Goal: Check status: Check status

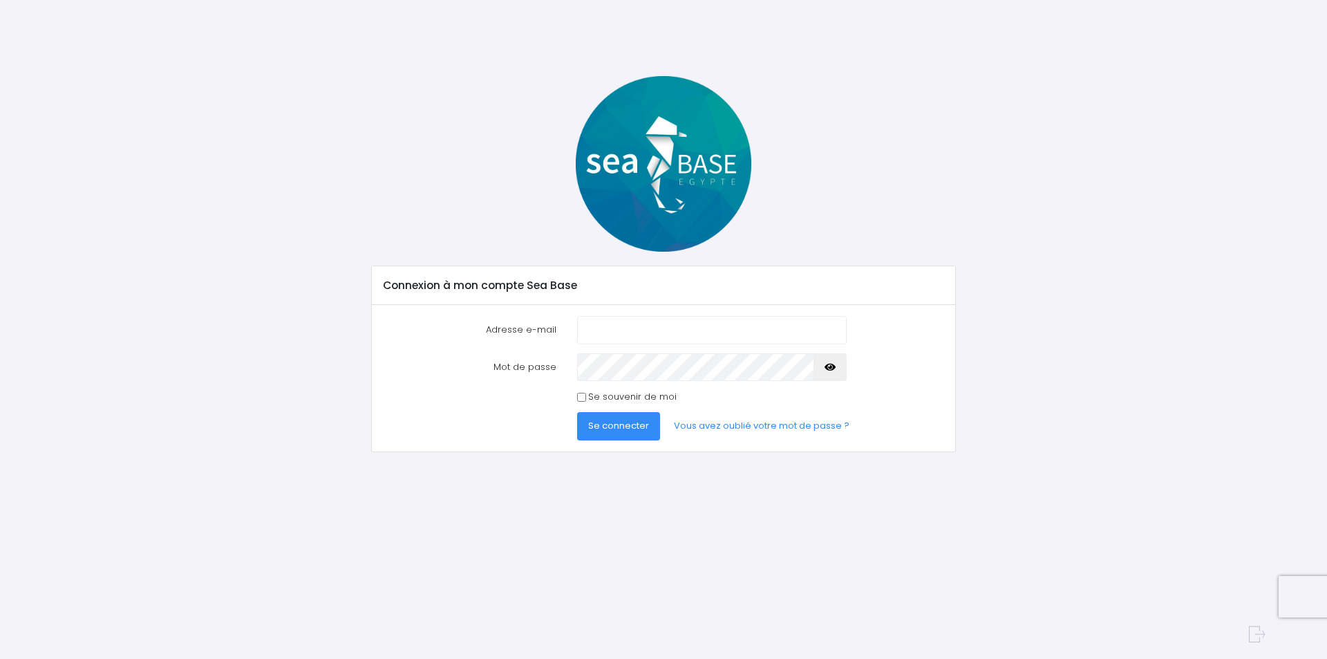
type input "patrick1andrieu@gmail.com"
click at [622, 422] on span "Se connecter" at bounding box center [618, 425] width 61 height 13
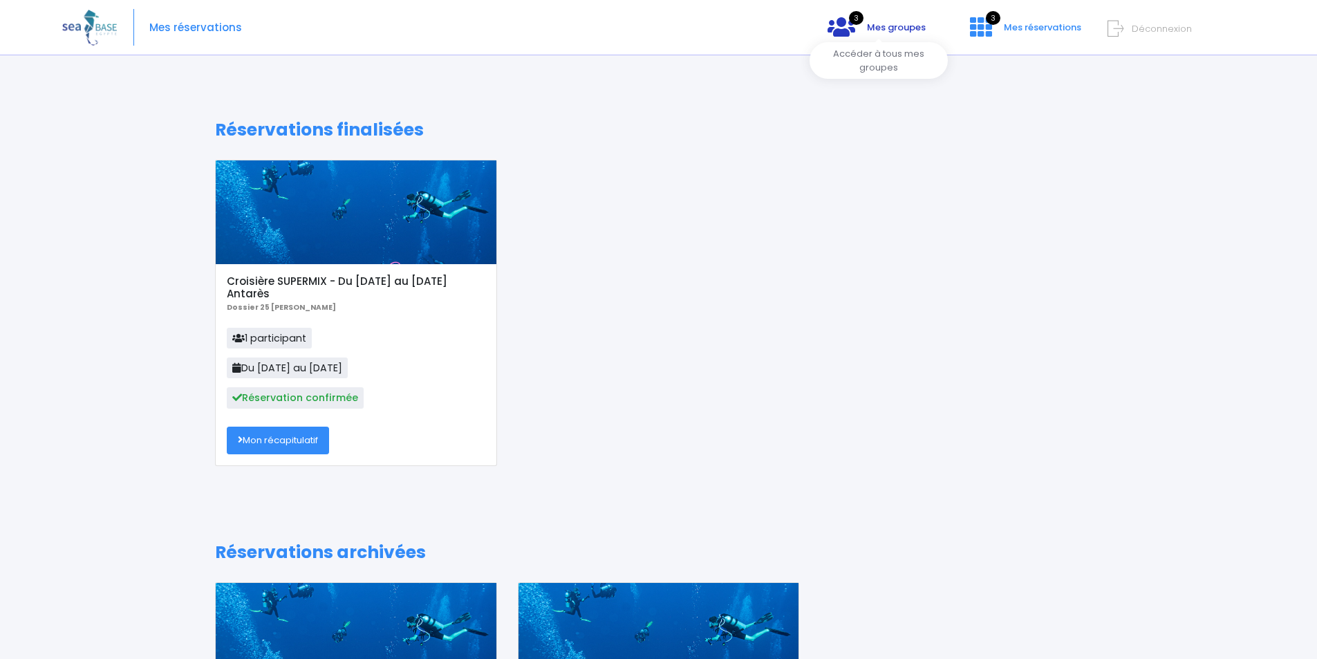
click at [889, 24] on span "Mes groupes" at bounding box center [896, 27] width 59 height 13
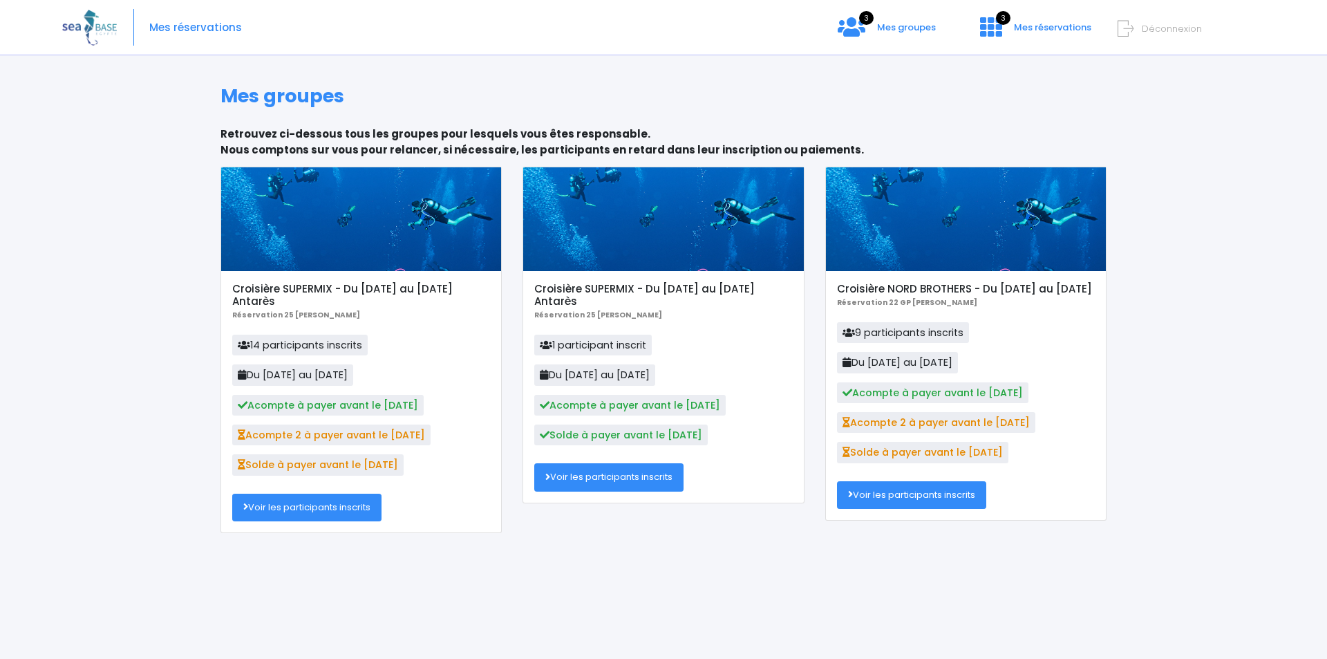
click at [297, 506] on link "Voir les participants inscrits" at bounding box center [306, 508] width 149 height 28
click at [564, 476] on link "Voir les participants inscrits" at bounding box center [608, 477] width 149 height 28
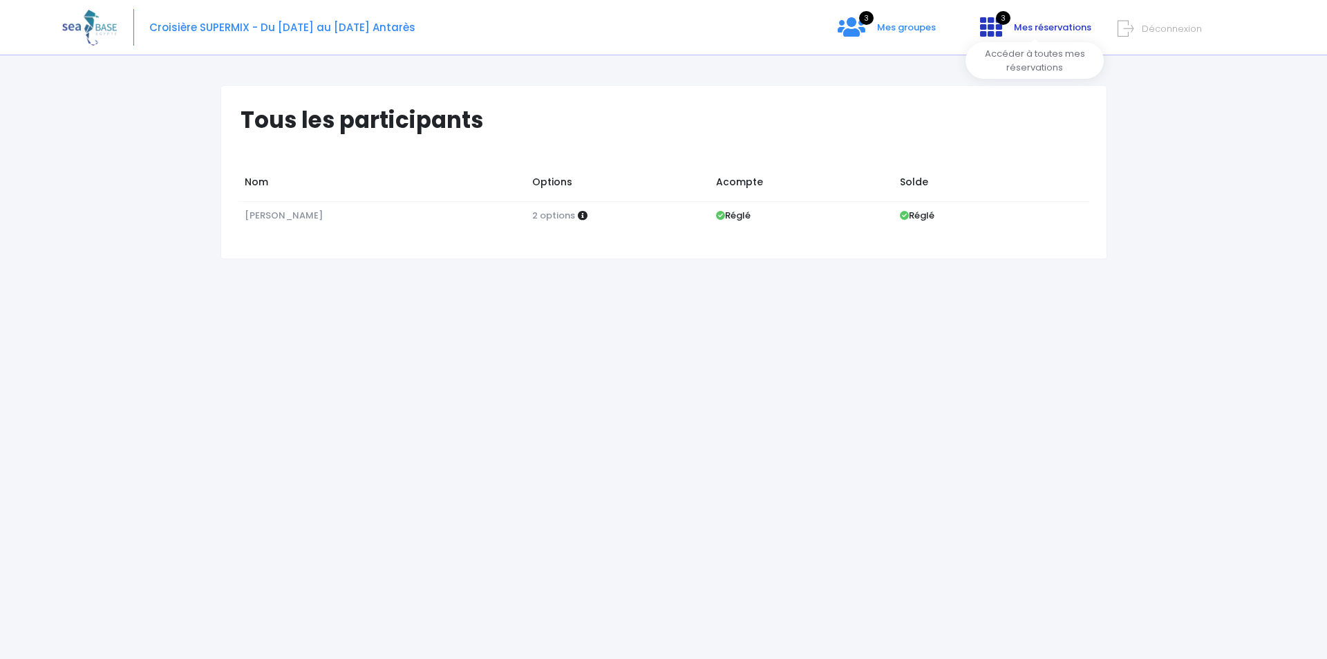
click at [993, 24] on icon at bounding box center [991, 27] width 22 height 22
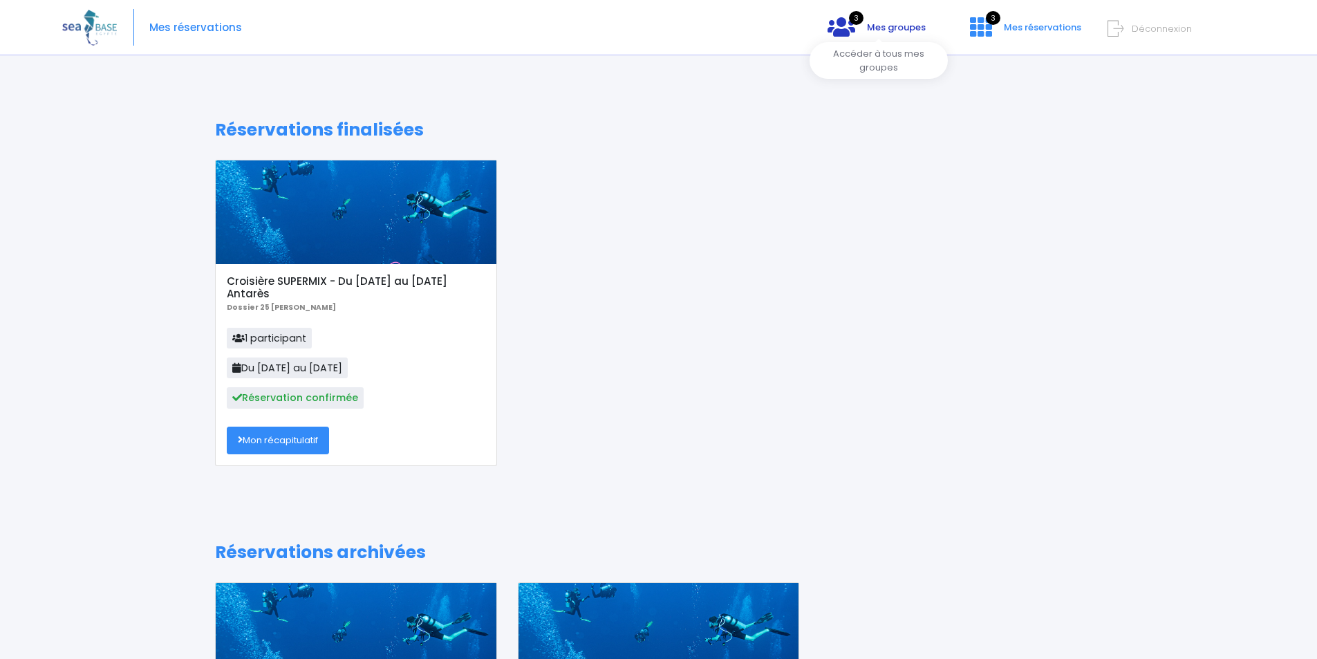
click at [850, 28] on icon at bounding box center [842, 27] width 28 height 22
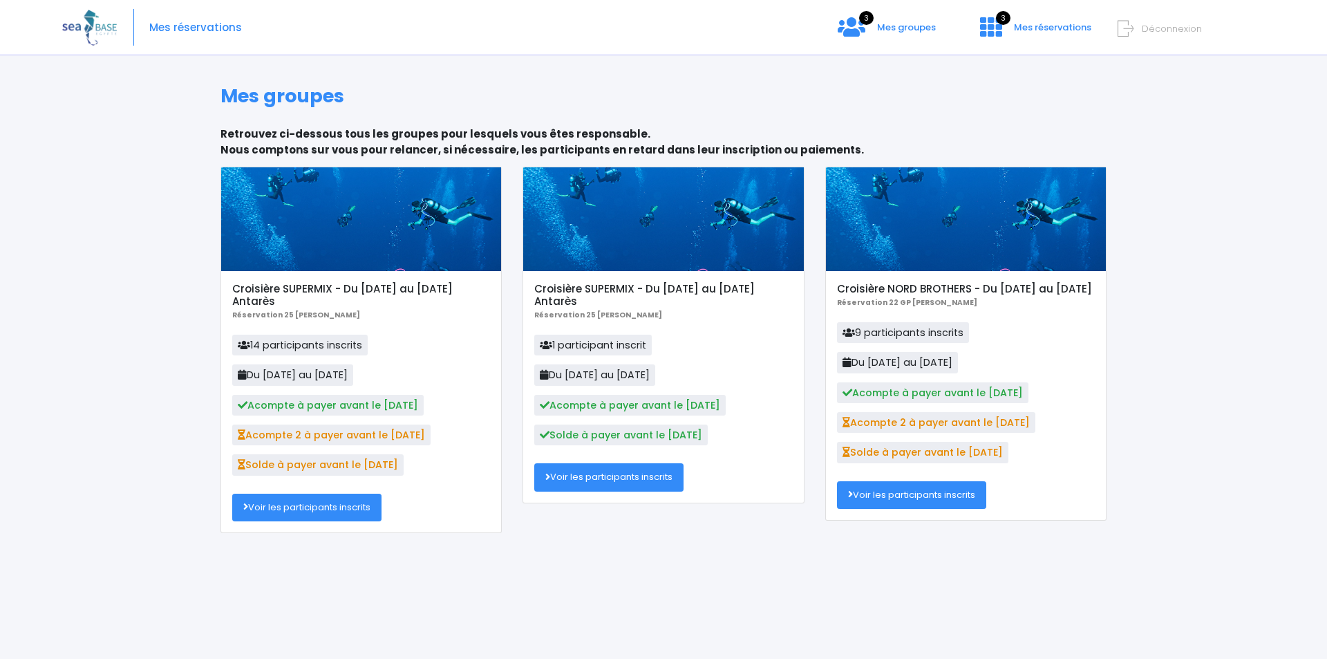
click at [572, 474] on link "Voir les participants inscrits" at bounding box center [608, 477] width 149 height 28
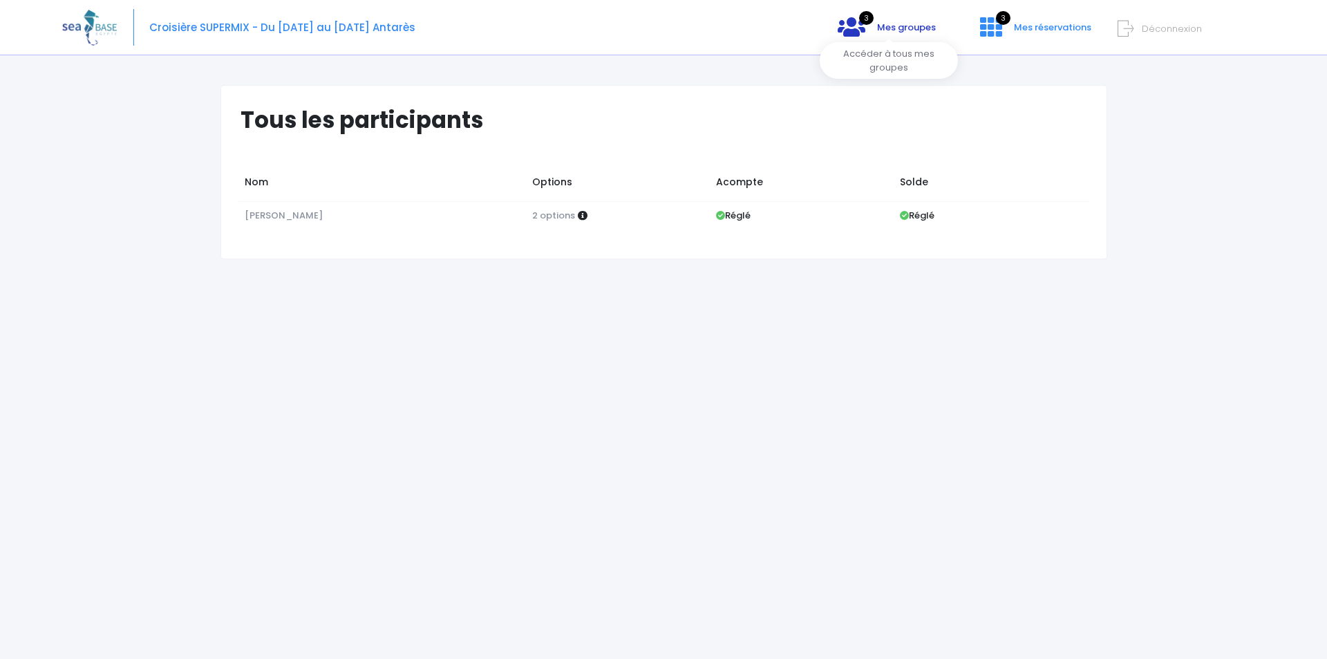
click at [854, 29] on icon at bounding box center [852, 27] width 28 height 22
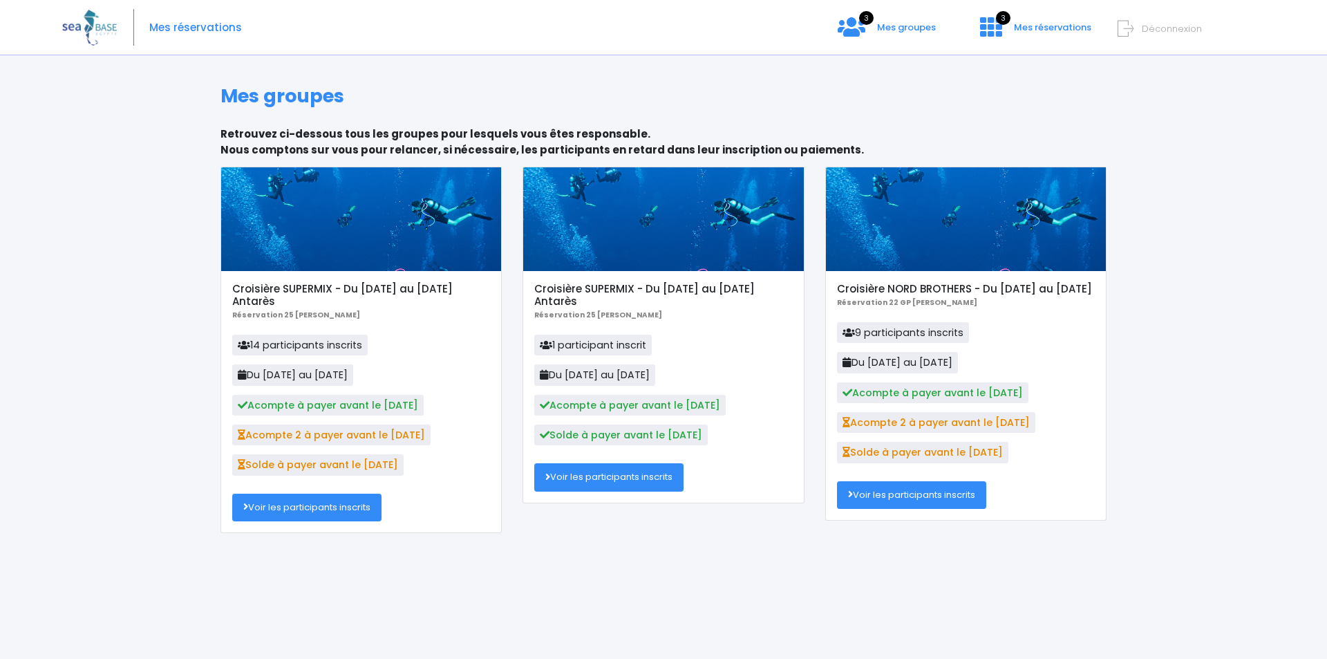
click at [893, 509] on link "Voir les participants inscrits" at bounding box center [911, 495] width 149 height 28
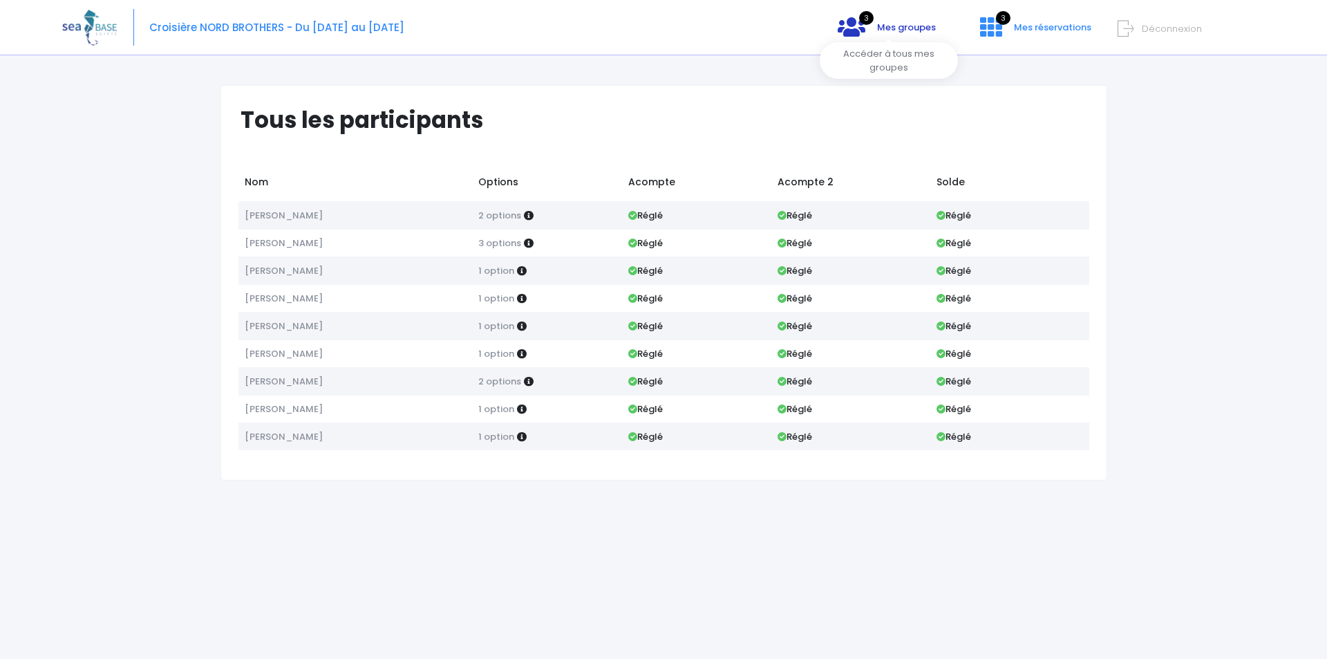
click at [872, 26] on link "3 Mes groupes" at bounding box center [887, 32] width 120 height 13
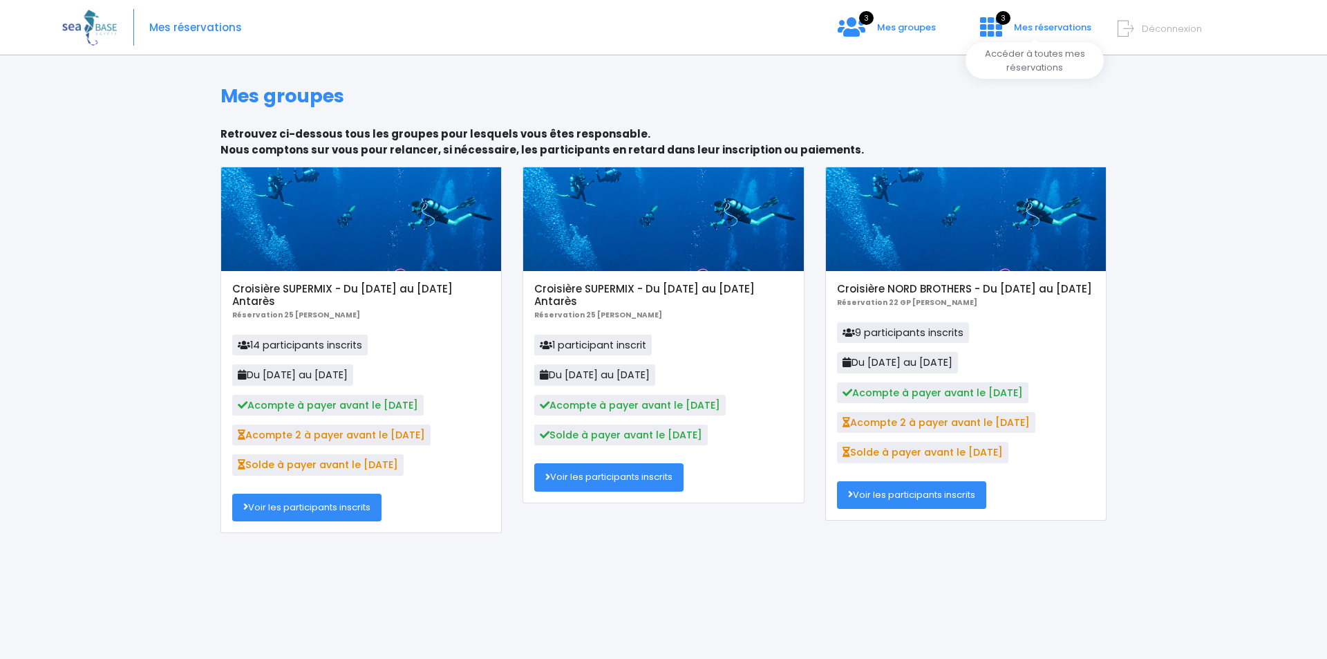
click at [993, 22] on icon at bounding box center [991, 27] width 22 height 22
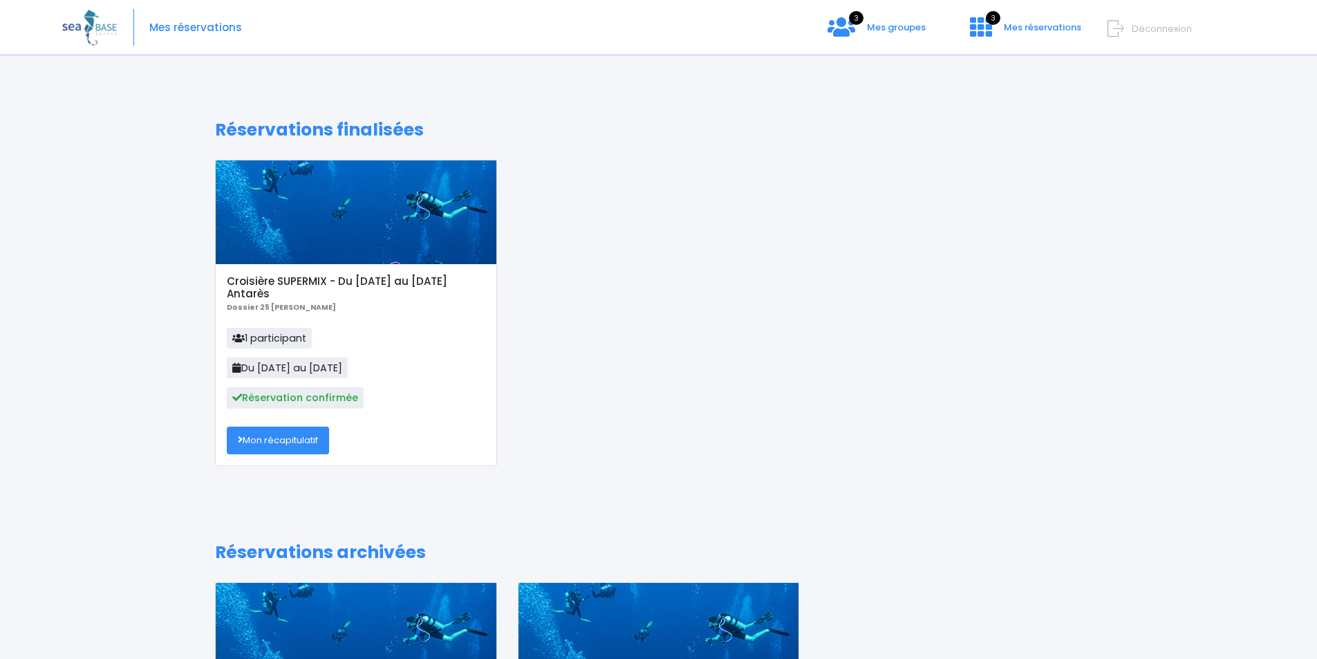
click at [301, 433] on link "Mon récapitulatif" at bounding box center [278, 441] width 102 height 28
click at [1133, 23] on form "Déconnexion" at bounding box center [1238, 26] width 251 height 16
click at [1137, 28] on span "Déconnexion" at bounding box center [1162, 28] width 60 height 13
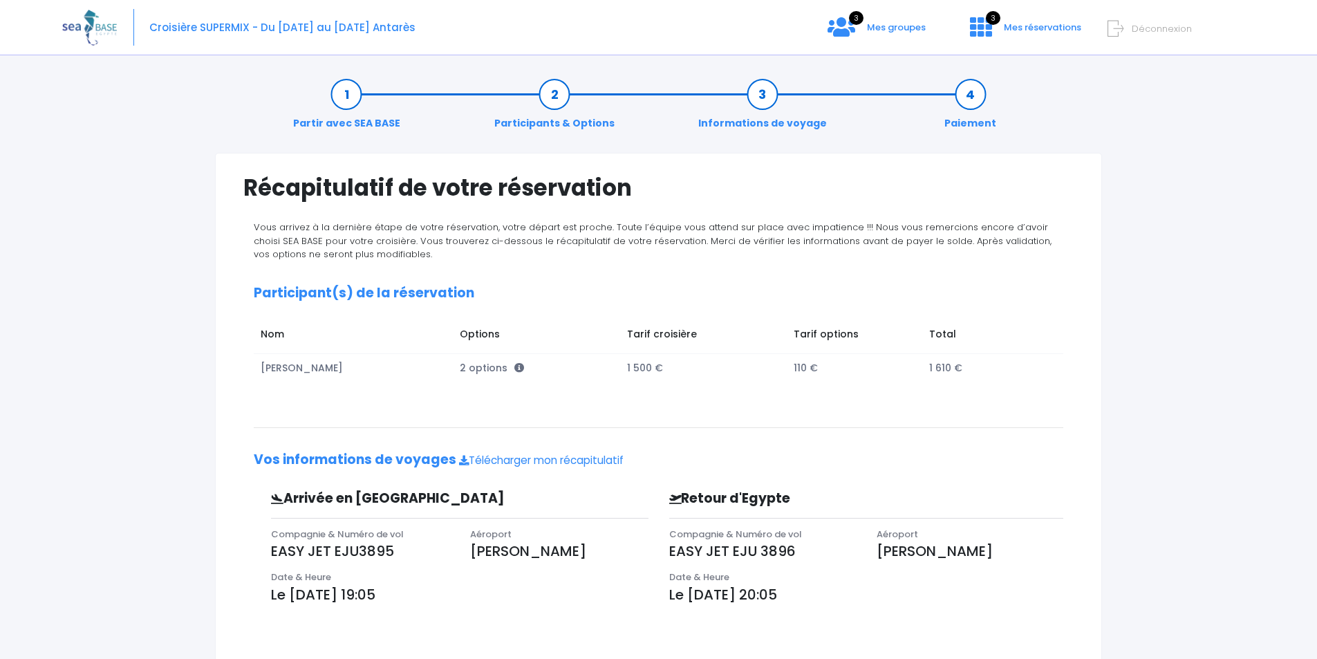
click at [1121, 27] on icon at bounding box center [1116, 28] width 16 height 23
